Goal: Task Accomplishment & Management: Manage account settings

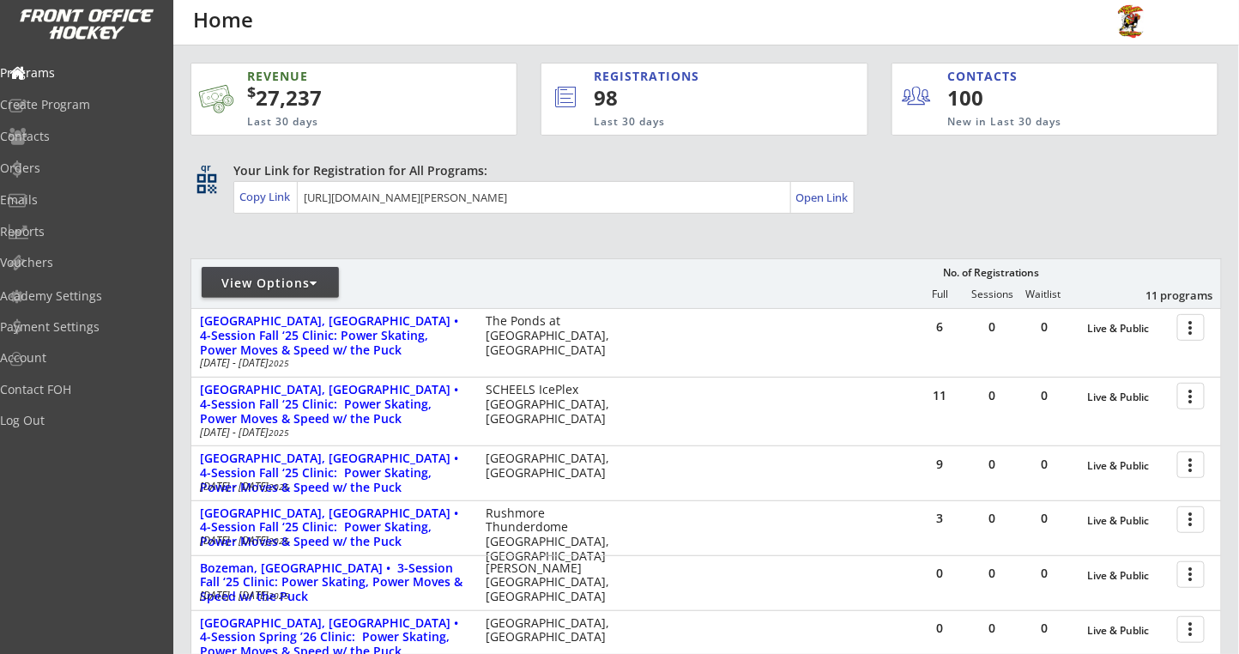
click at [290, 278] on div "View Options" at bounding box center [270, 283] width 137 height 17
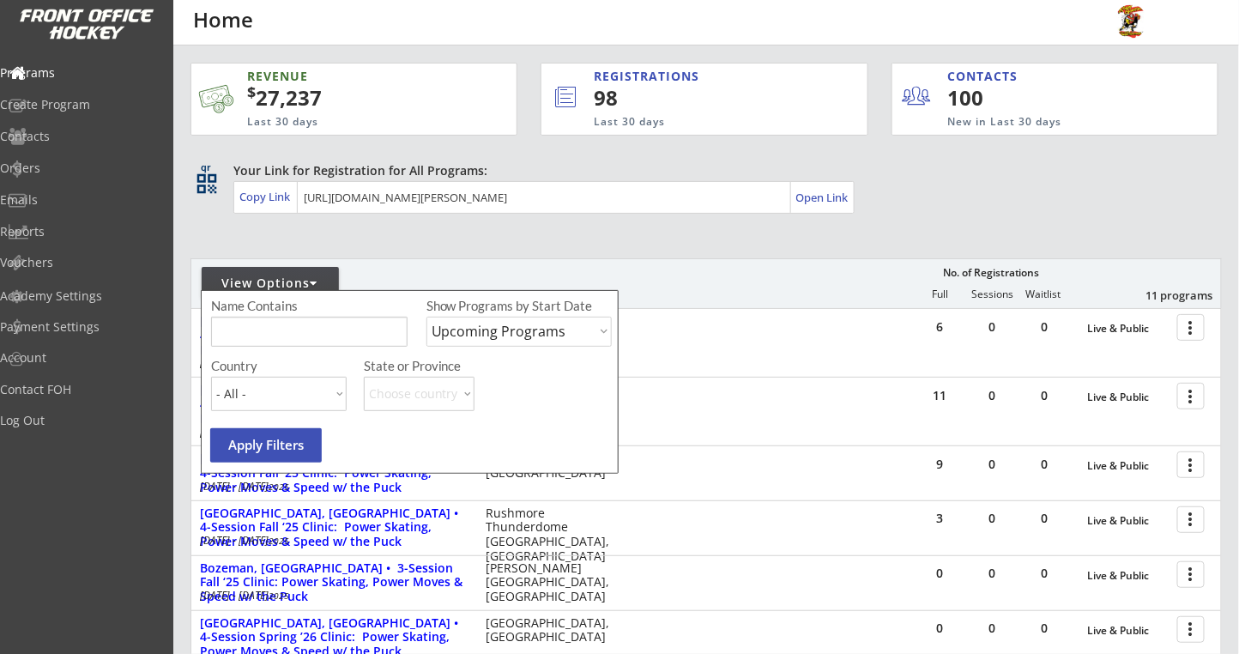
click at [514, 335] on select "Upcoming Programs Past Programs Specific Date Range" at bounding box center [519, 332] width 185 height 30
select select ""Past Programs""
click at [427, 317] on select "Upcoming Programs Past Programs Specific Date Range" at bounding box center [519, 332] width 185 height 30
click at [294, 451] on button "Apply Filters" at bounding box center [266, 445] width 112 height 34
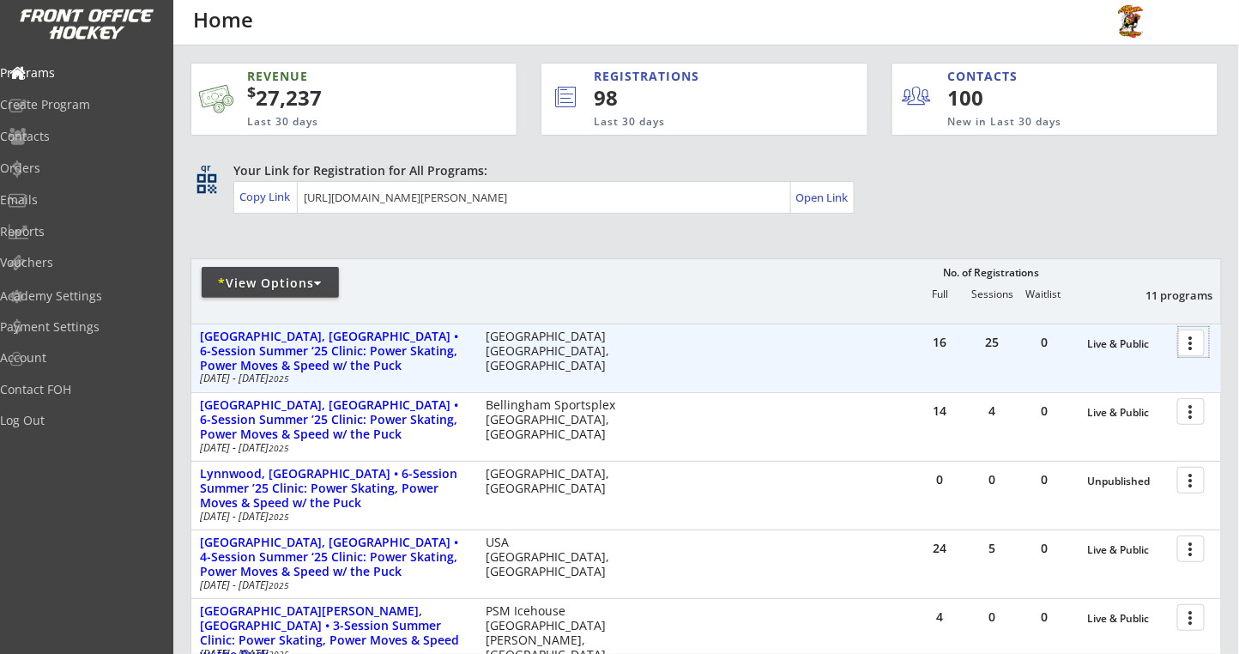
click at [1196, 340] on div at bounding box center [1194, 342] width 30 height 30
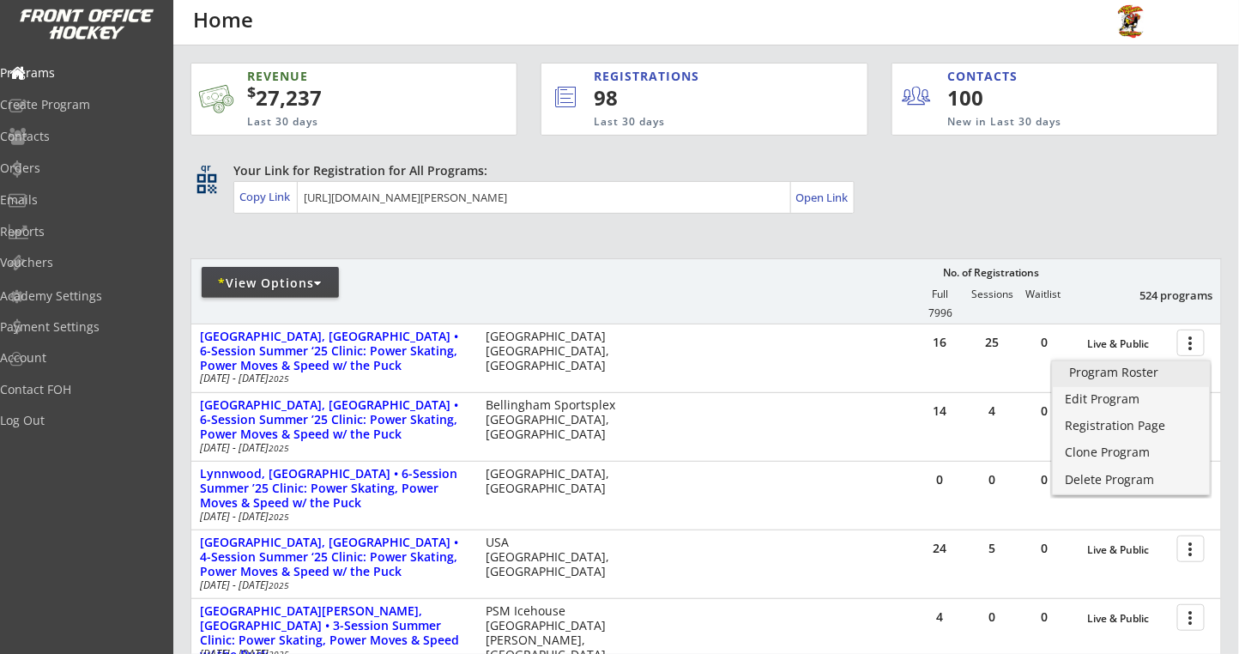
click at [1102, 380] on link "Program Roster" at bounding box center [1131, 374] width 157 height 26
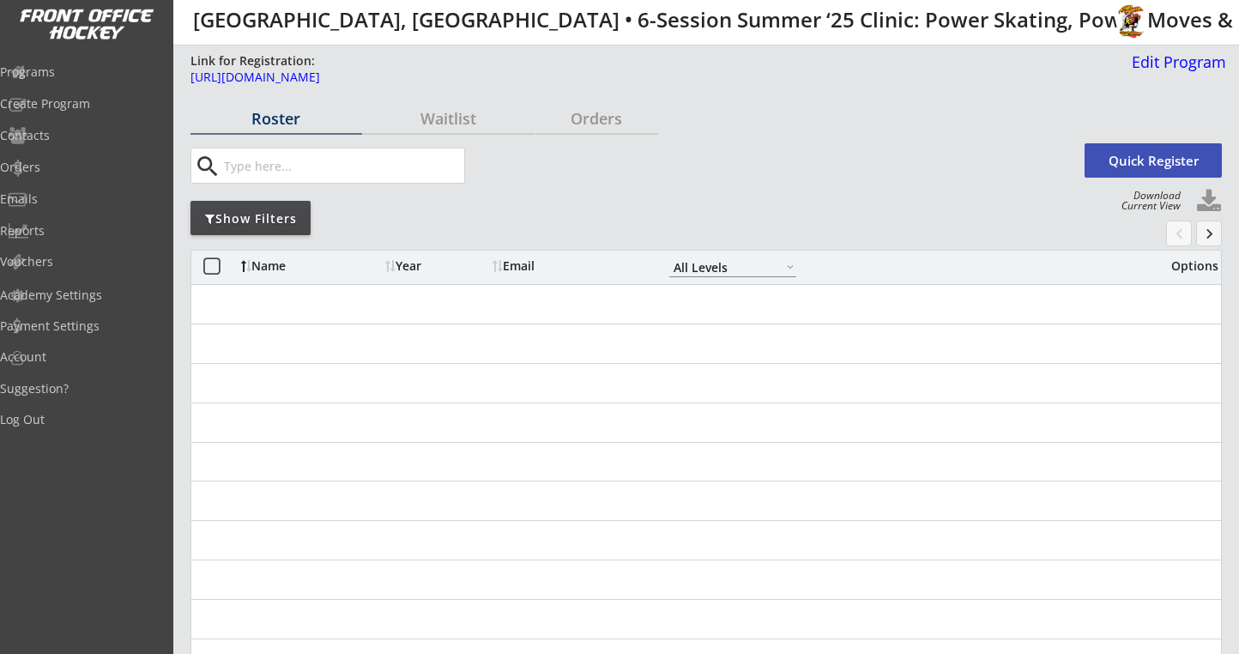
select select ""All Levels""
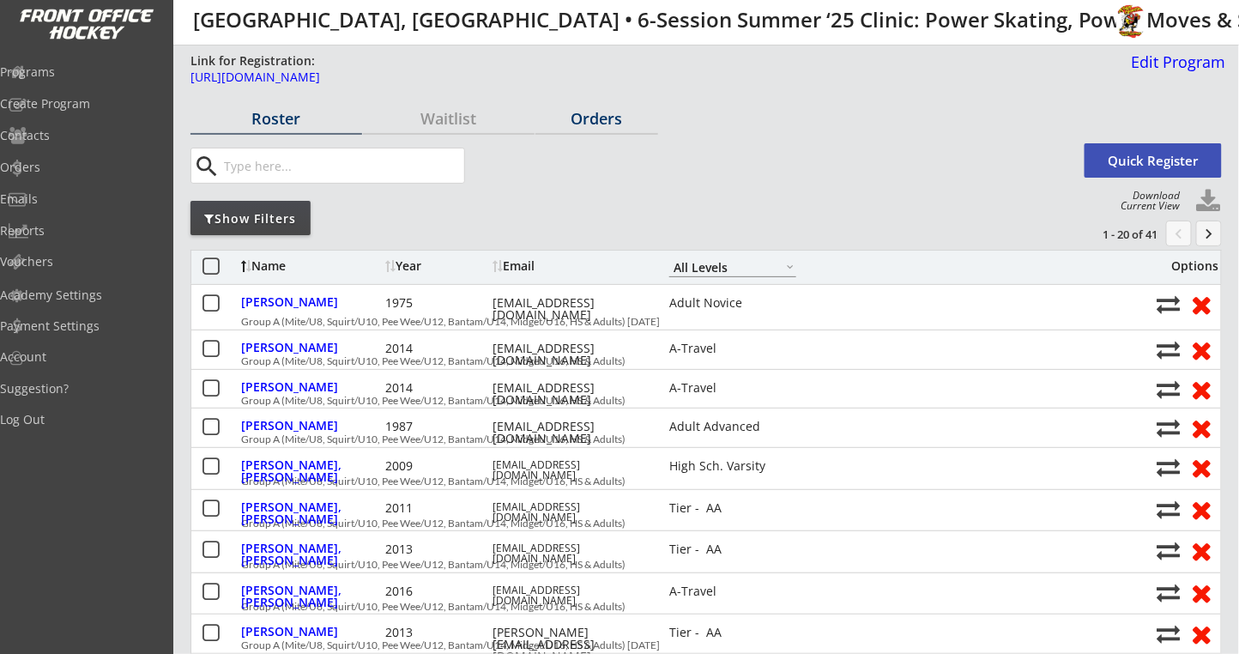
click at [603, 126] on div "Orders" at bounding box center [597, 118] width 123 height 15
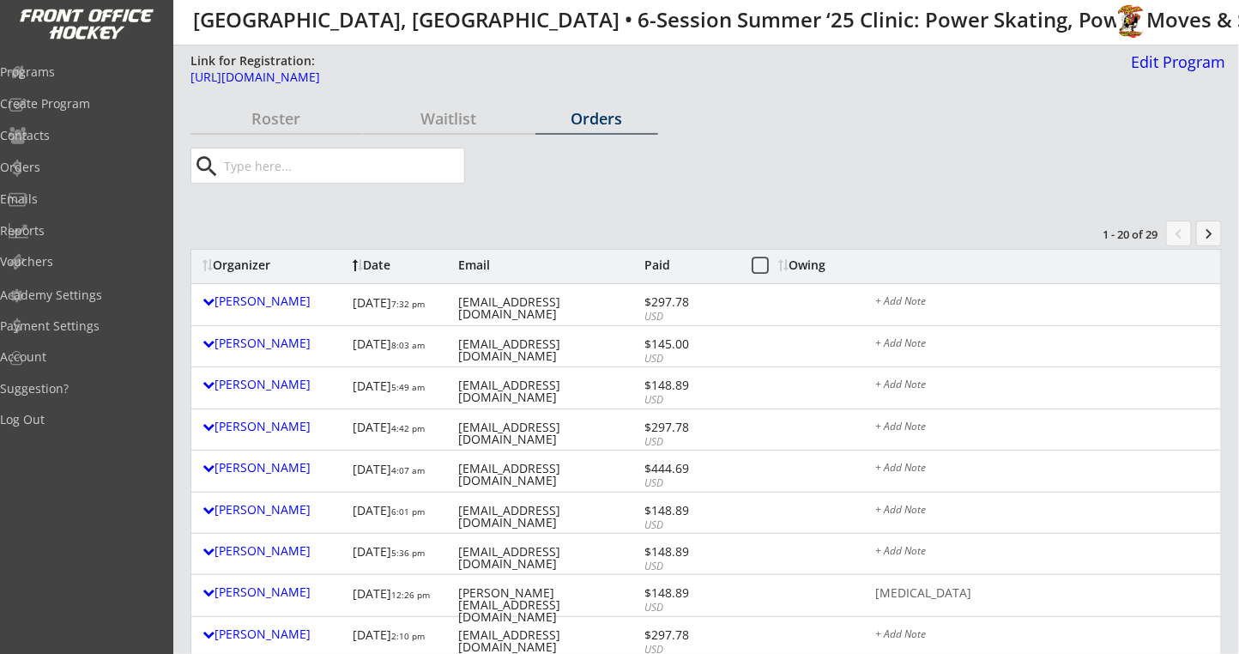
click at [264, 267] on div "Organizer" at bounding box center [274, 265] width 142 height 12
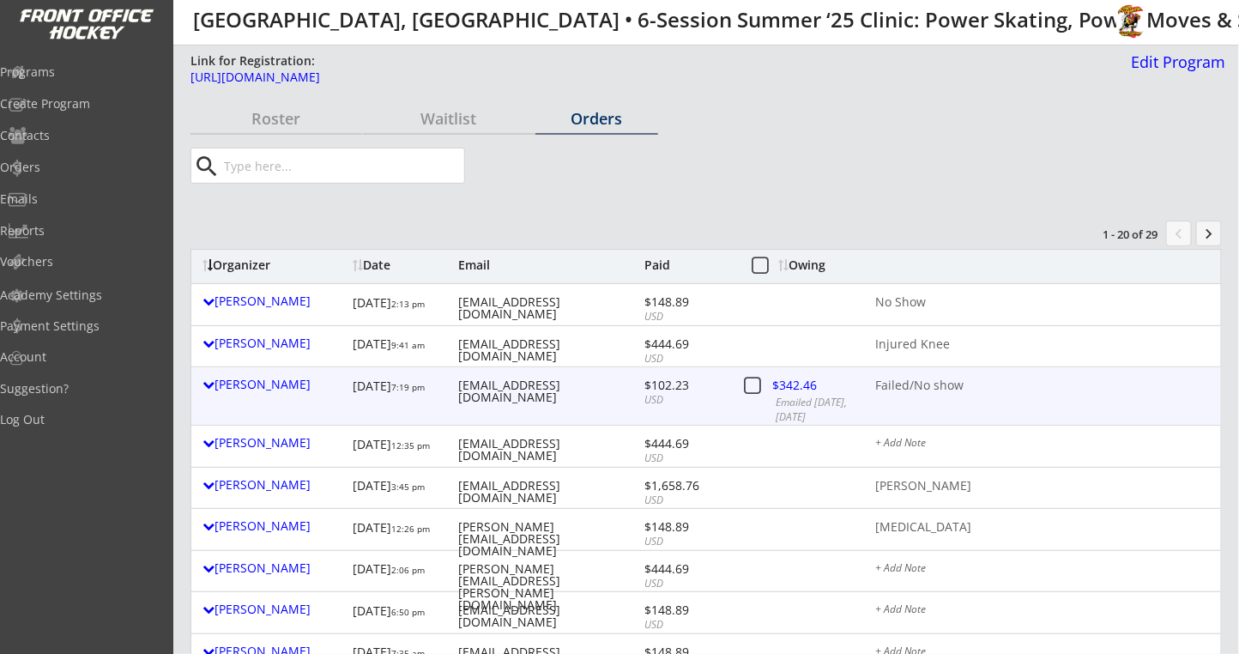
click at [797, 386] on div at bounding box center [809, 388] width 76 height 21
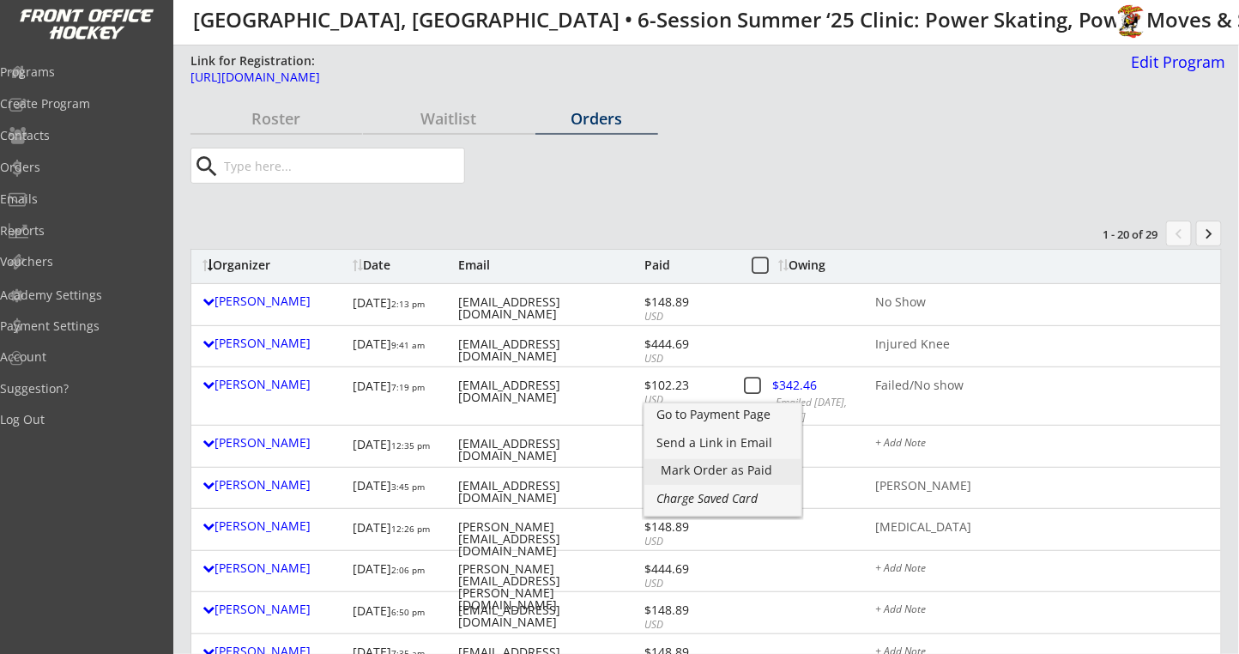
click at [755, 464] on div "Mark Order as Paid" at bounding box center [723, 470] width 123 height 12
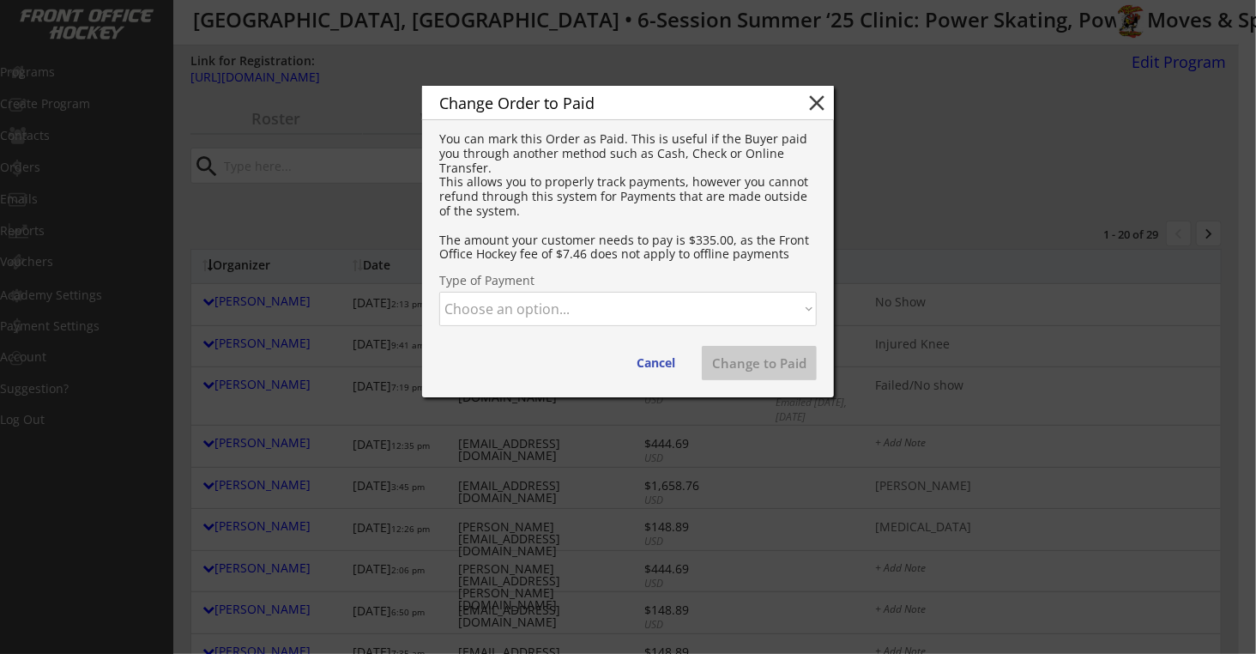
click at [639, 293] on select "Choose an option... Cash Check Credit Card Online Transfer Paypal Venmo Other" at bounding box center [628, 309] width 378 height 34
click at [439, 292] on select "Choose an option... Cash Check Credit Card Online Transfer Paypal Venmo Other" at bounding box center [628, 309] width 378 height 34
click at [758, 371] on button "Change to Paid" at bounding box center [759, 363] width 115 height 34
select select ""PLACEHOLDER_1427118222253""
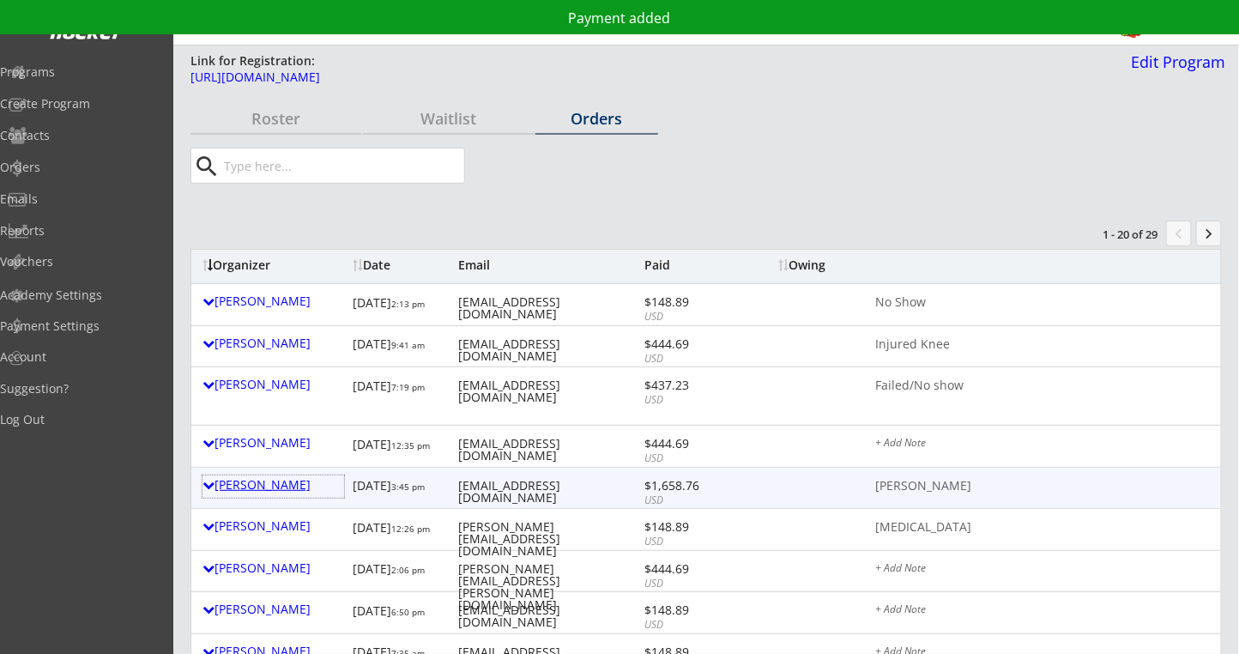
click at [280, 493] on div "Patrick Bruce-lockhart" at bounding box center [274, 486] width 142 height 22
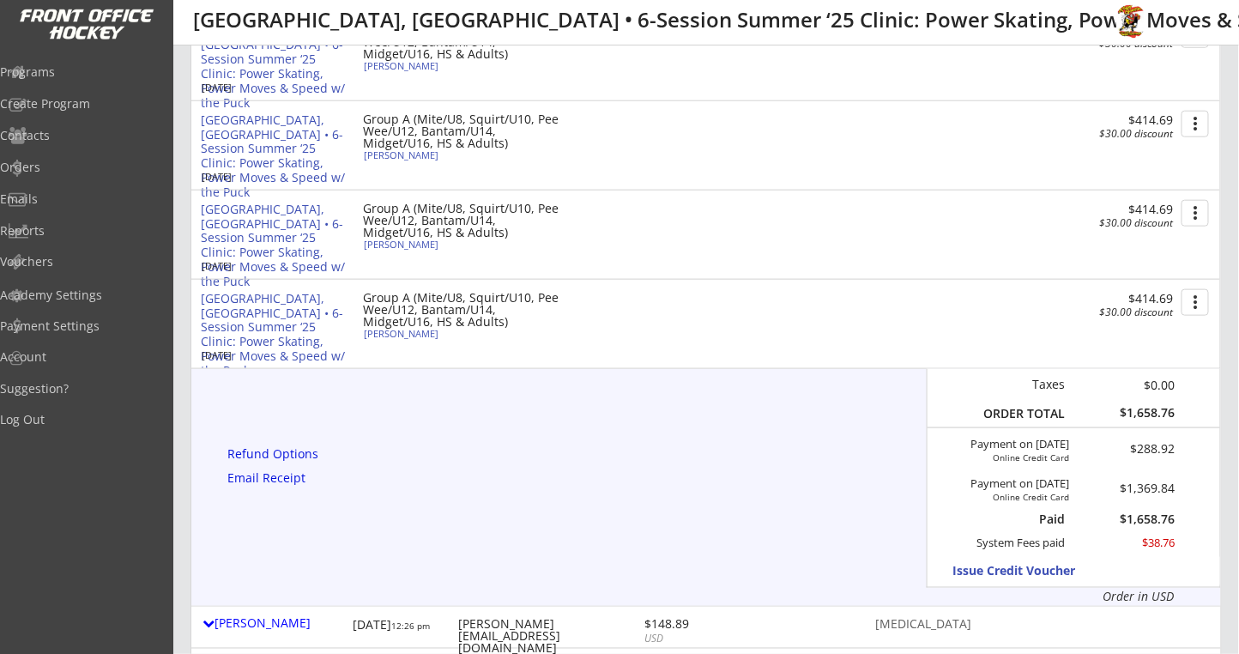
scroll to position [572, 0]
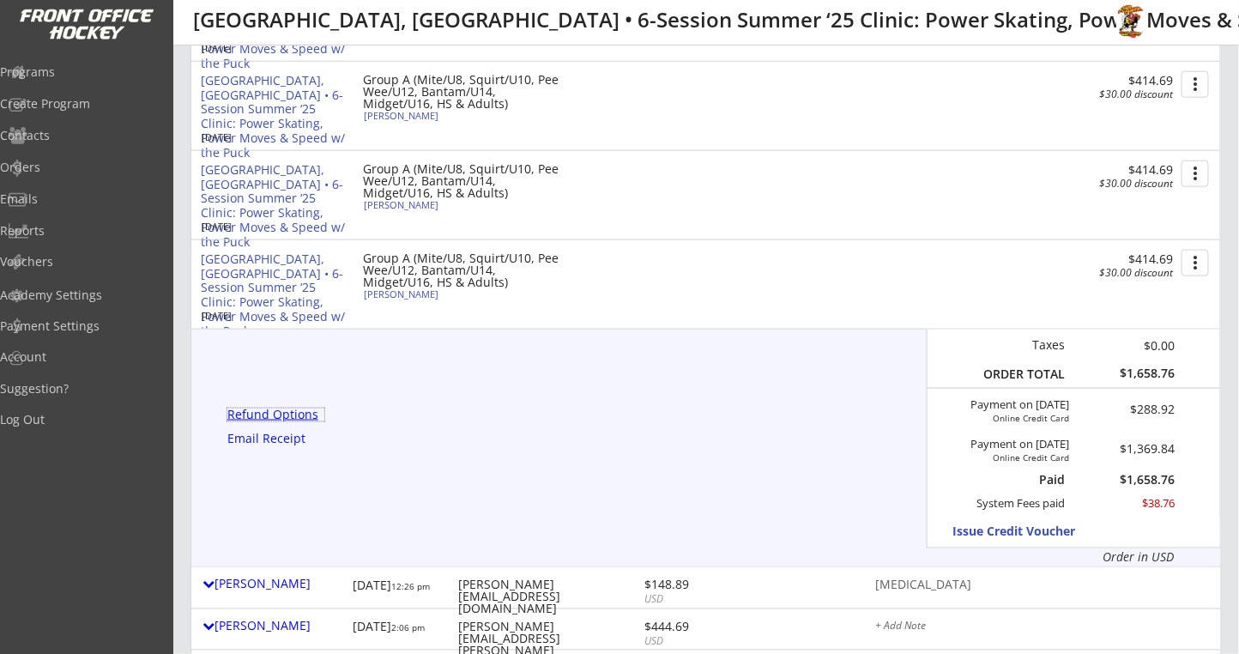
click at [288, 413] on div "Refund Options" at bounding box center [275, 415] width 97 height 12
select select ""No""
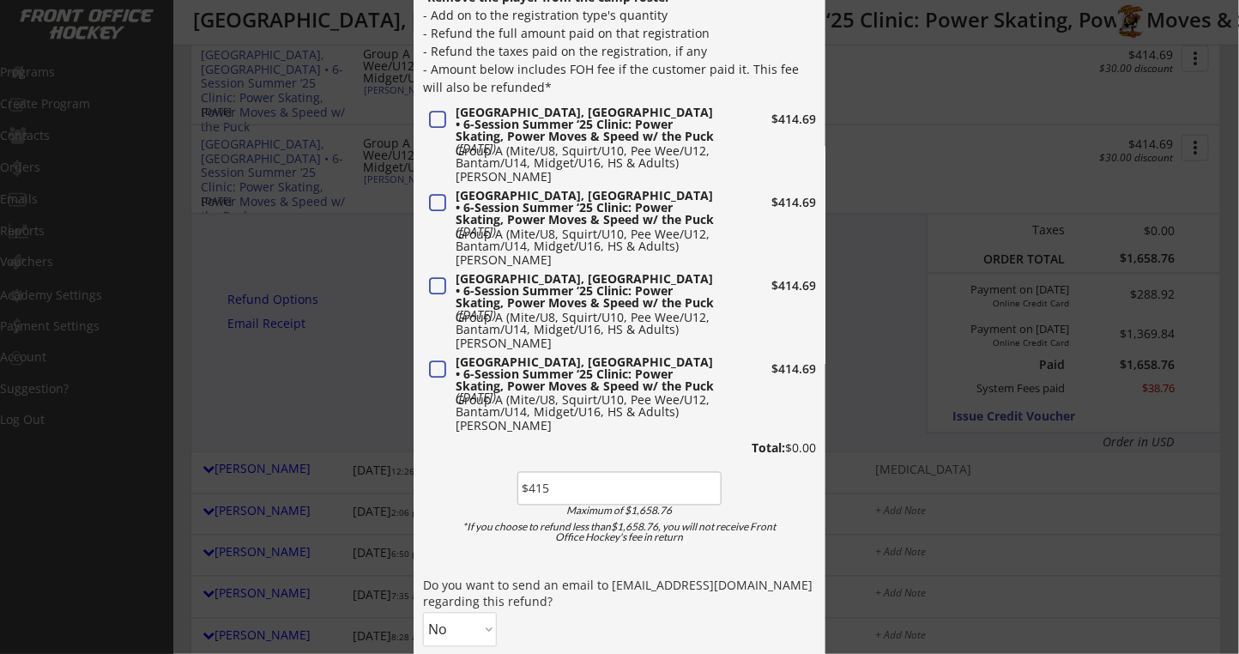
scroll to position [801, 0]
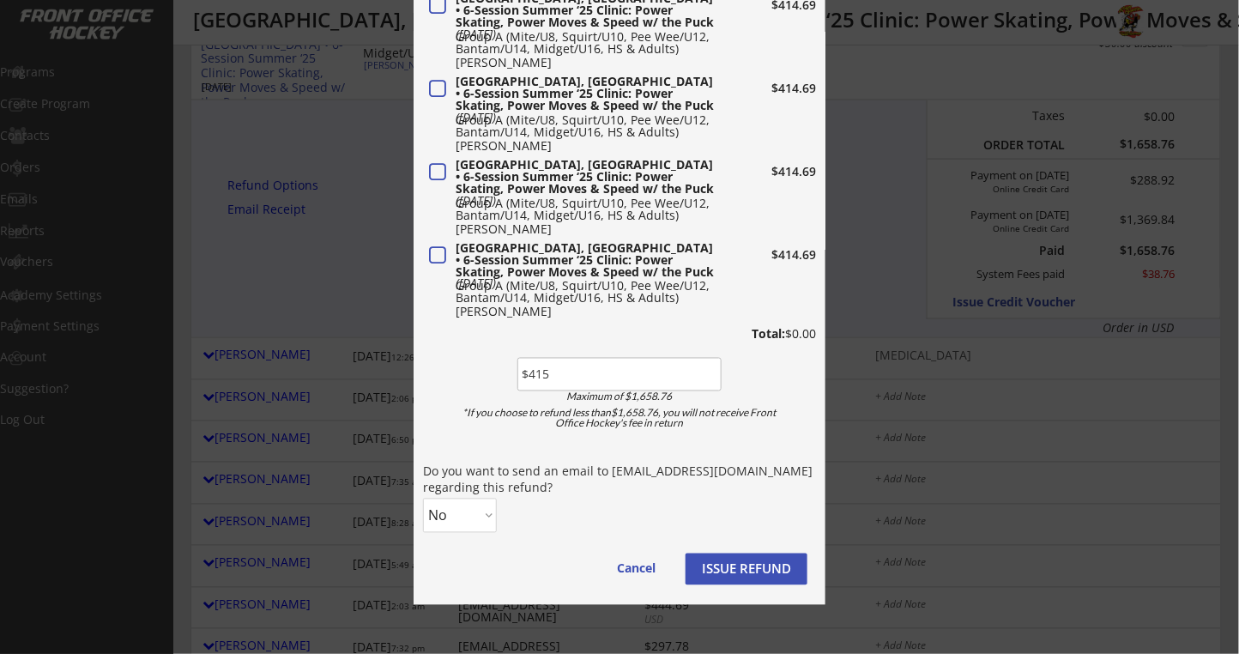
type input "$415"
click at [475, 512] on select "No Yes" at bounding box center [460, 516] width 74 height 34
select select ""Yes""
click at [423, 499] on select "No Yes" at bounding box center [460, 516] width 74 height 34
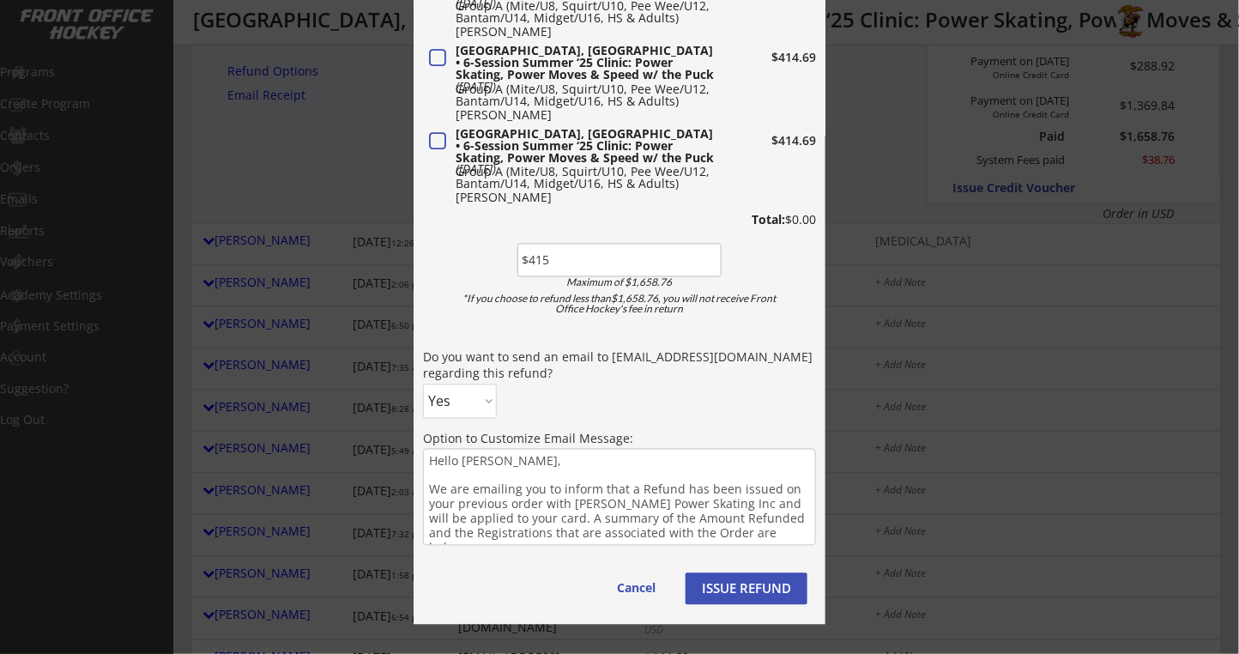
scroll to position [1030, 0]
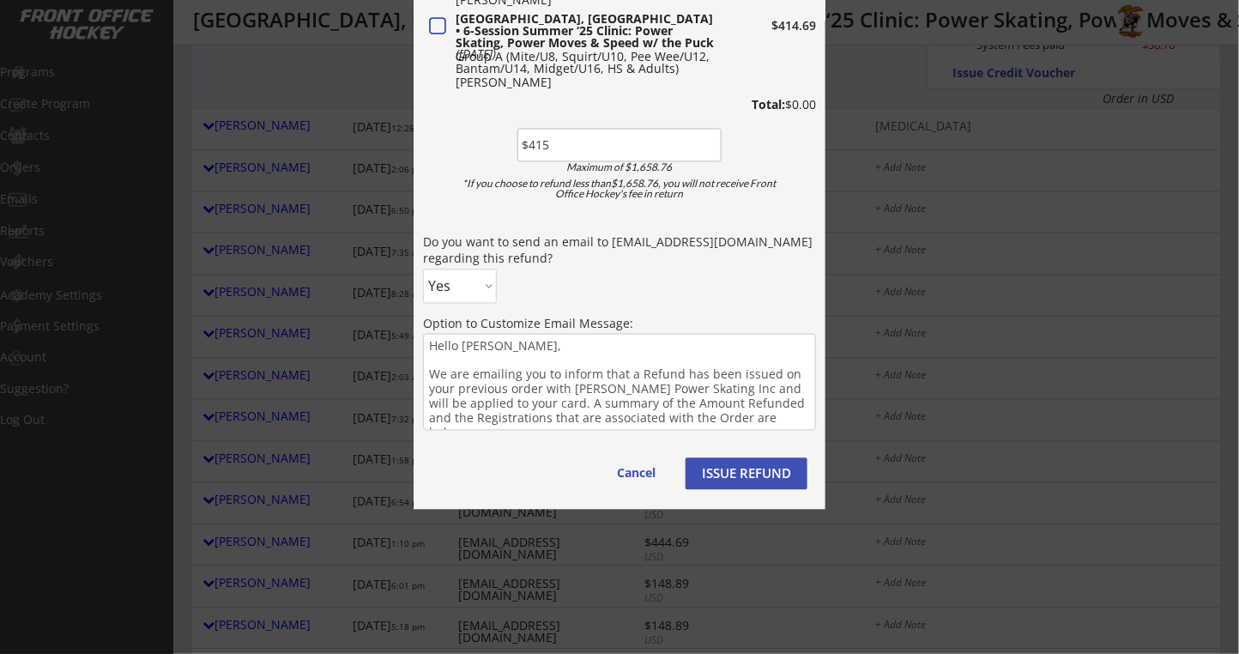
click at [681, 378] on textarea "Hello Patrick, We are emailing you to inform that a Refund has been issued on y…" at bounding box center [619, 382] width 393 height 97
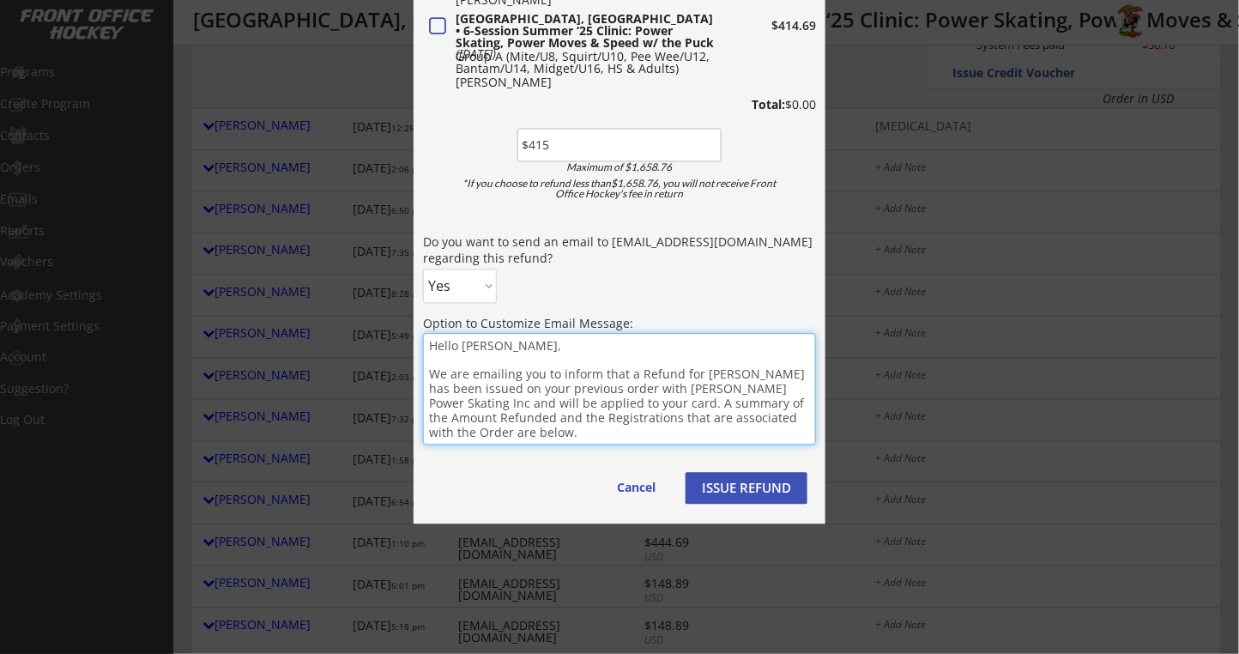
click at [636, 374] on textarea "Hello Patrick, We are emailing you to inform that a Refund for Griffin has been…" at bounding box center [619, 390] width 393 height 112
click at [566, 437] on textarea "Hello Patrick, We are emailing you to inform that a Full Refund for Griffin has…" at bounding box center [619, 390] width 393 height 112
type textarea "Hello Patrick, We are emailing you to inform that a Full Refund for Griffin has…"
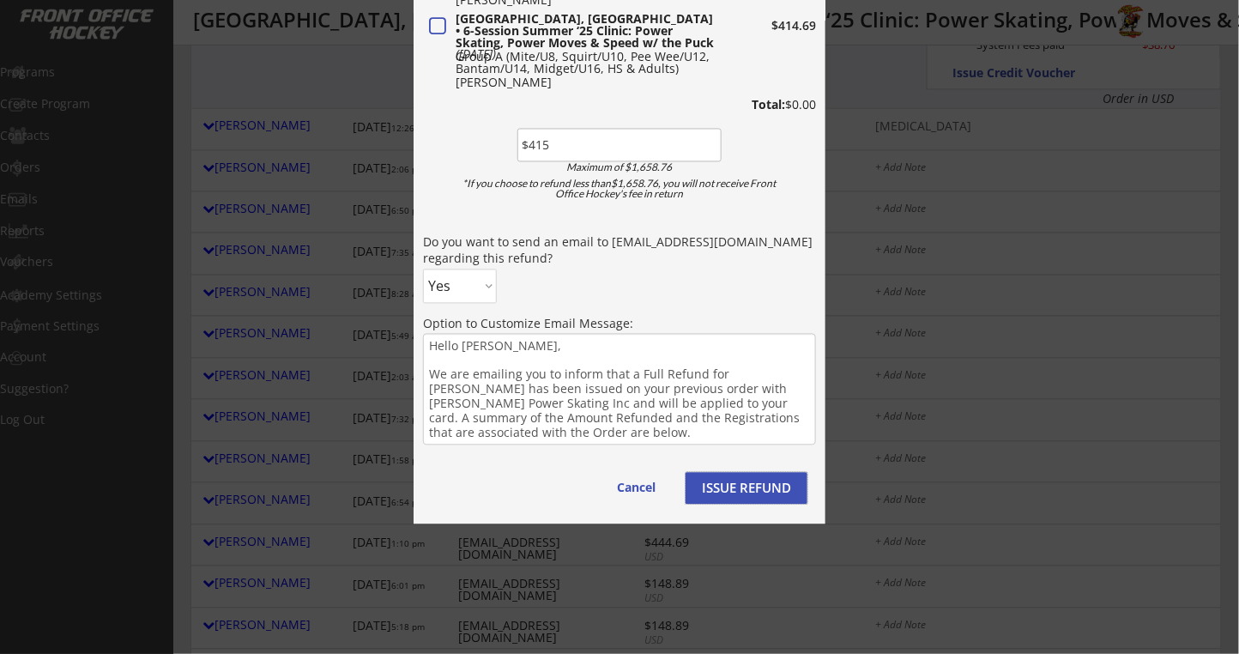
click at [740, 491] on button "ISSUE REFUND" at bounding box center [747, 489] width 122 height 32
